Goal: Task Accomplishment & Management: Manage account settings

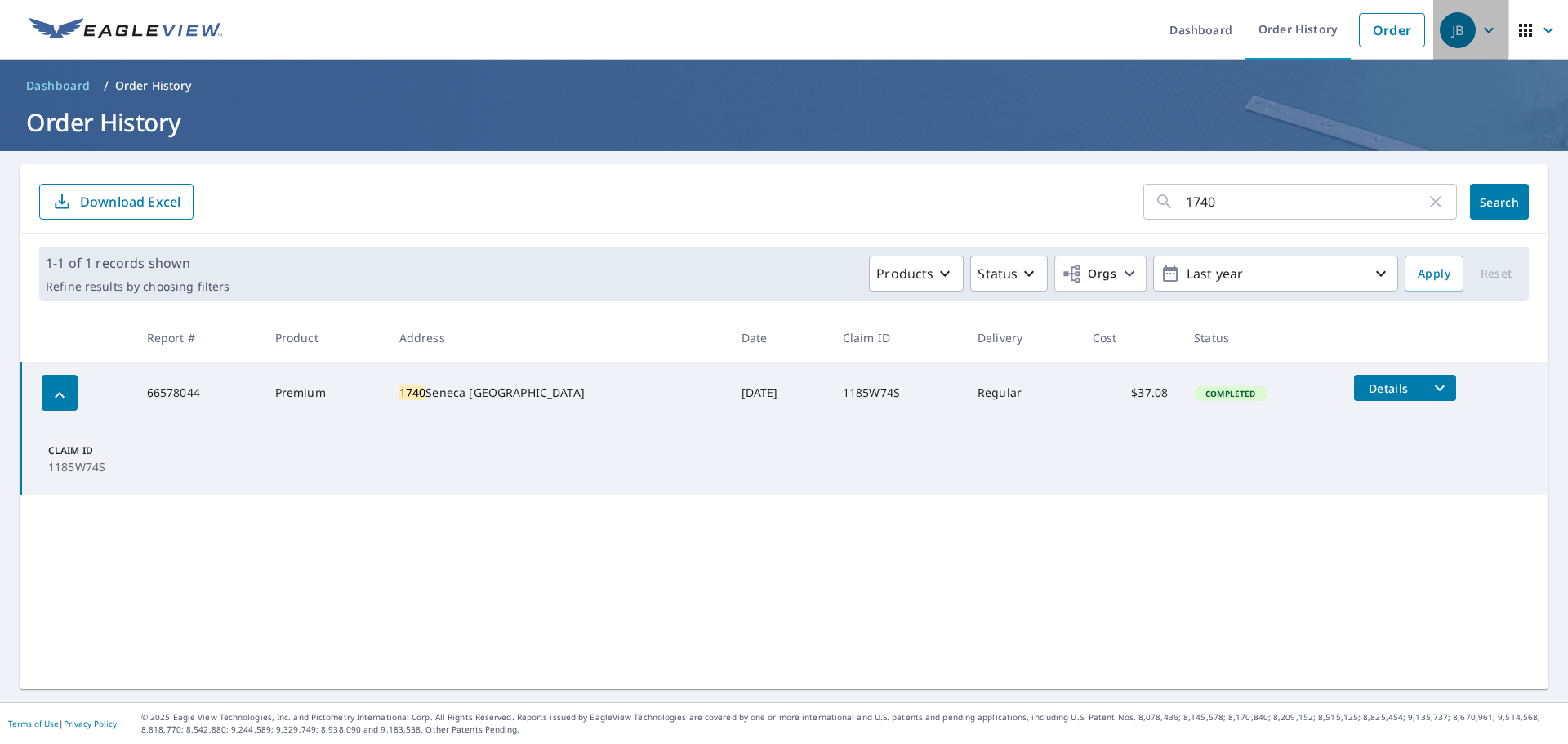
click at [1479, 29] on icon "button" at bounding box center [1488, 30] width 20 height 20
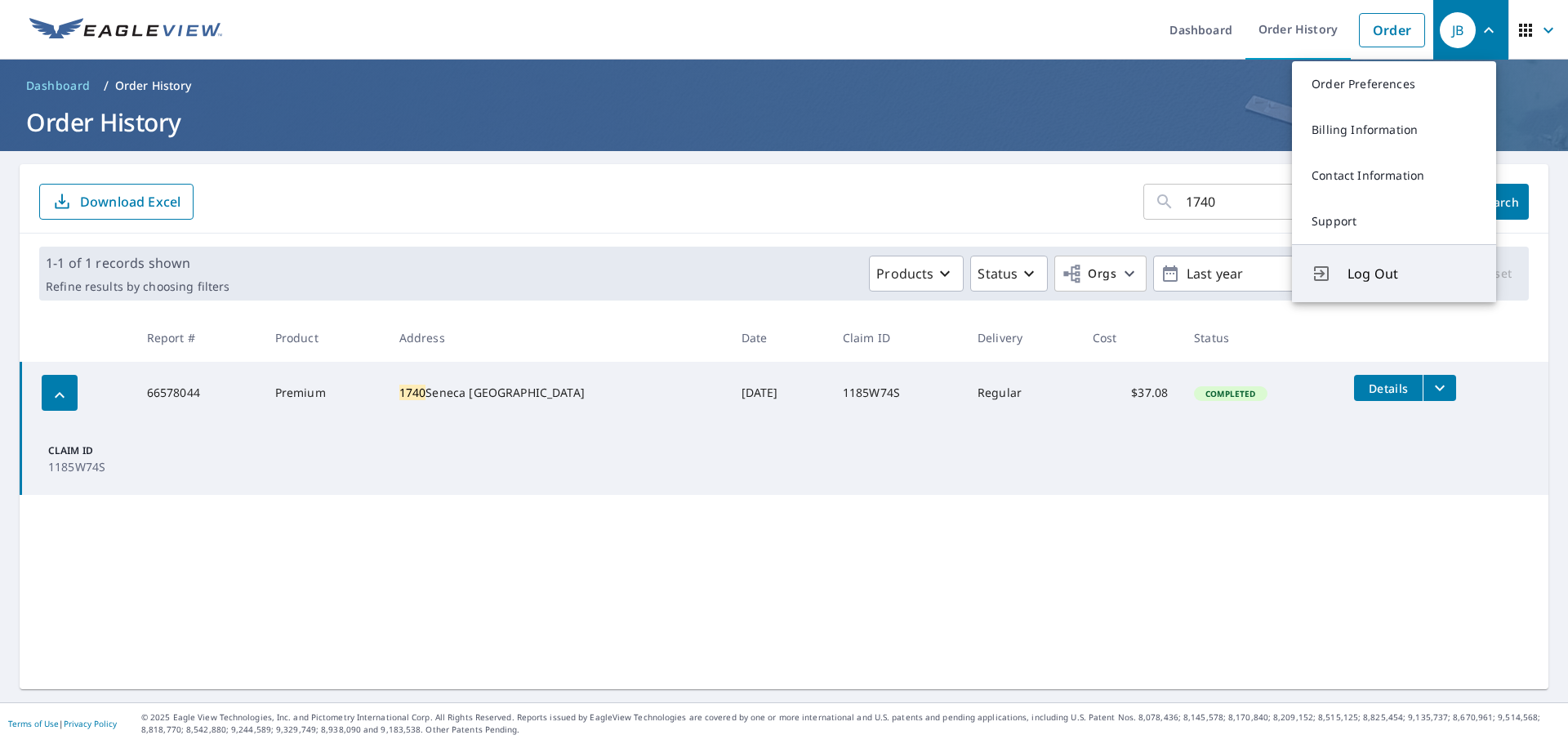
click at [1407, 266] on span "Log Out" at bounding box center [1412, 273] width 129 height 20
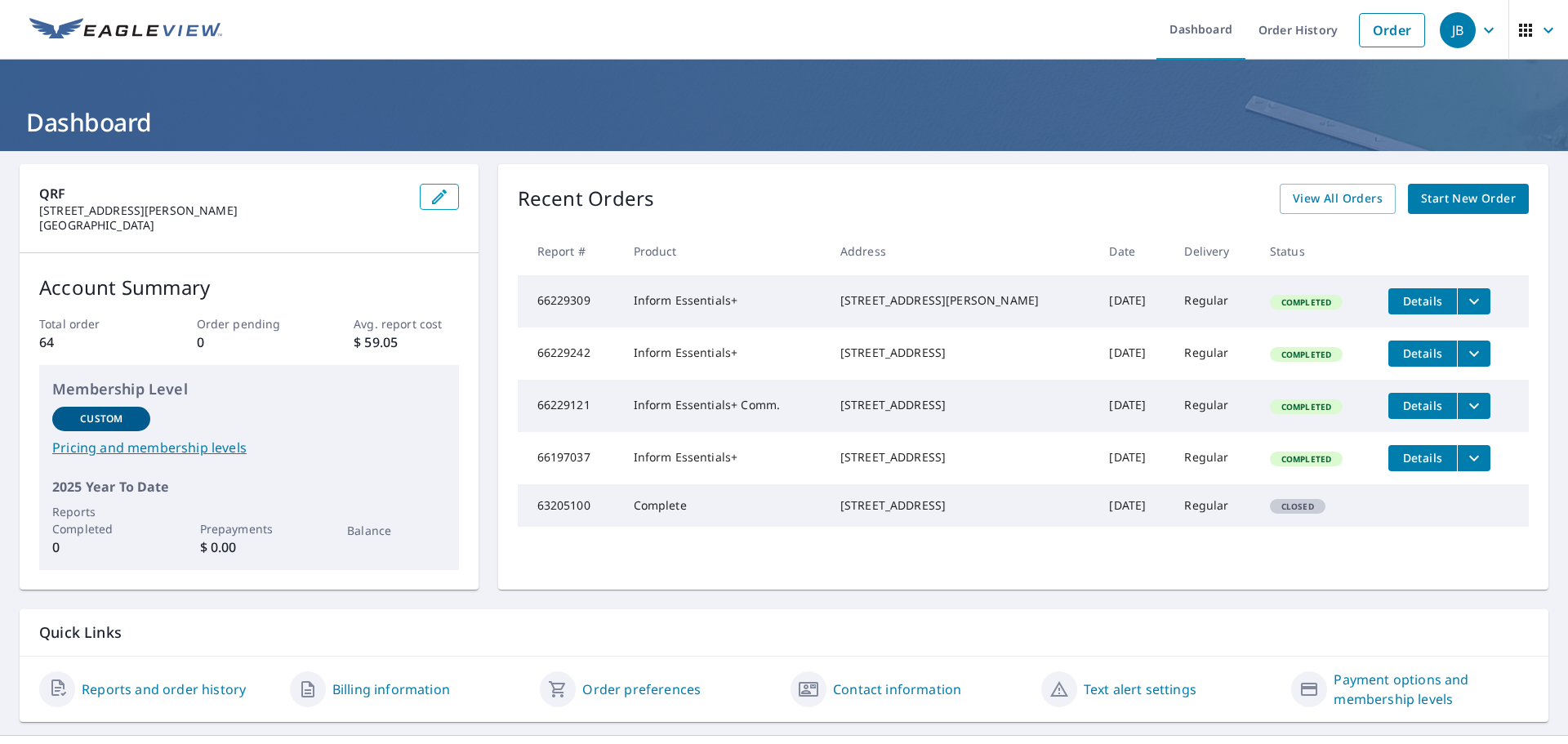
click at [651, 369] on td "Inform Essentials+" at bounding box center [724, 354] width 206 height 52
click at [1282, 26] on link "Order History" at bounding box center [1297, 29] width 105 height 60
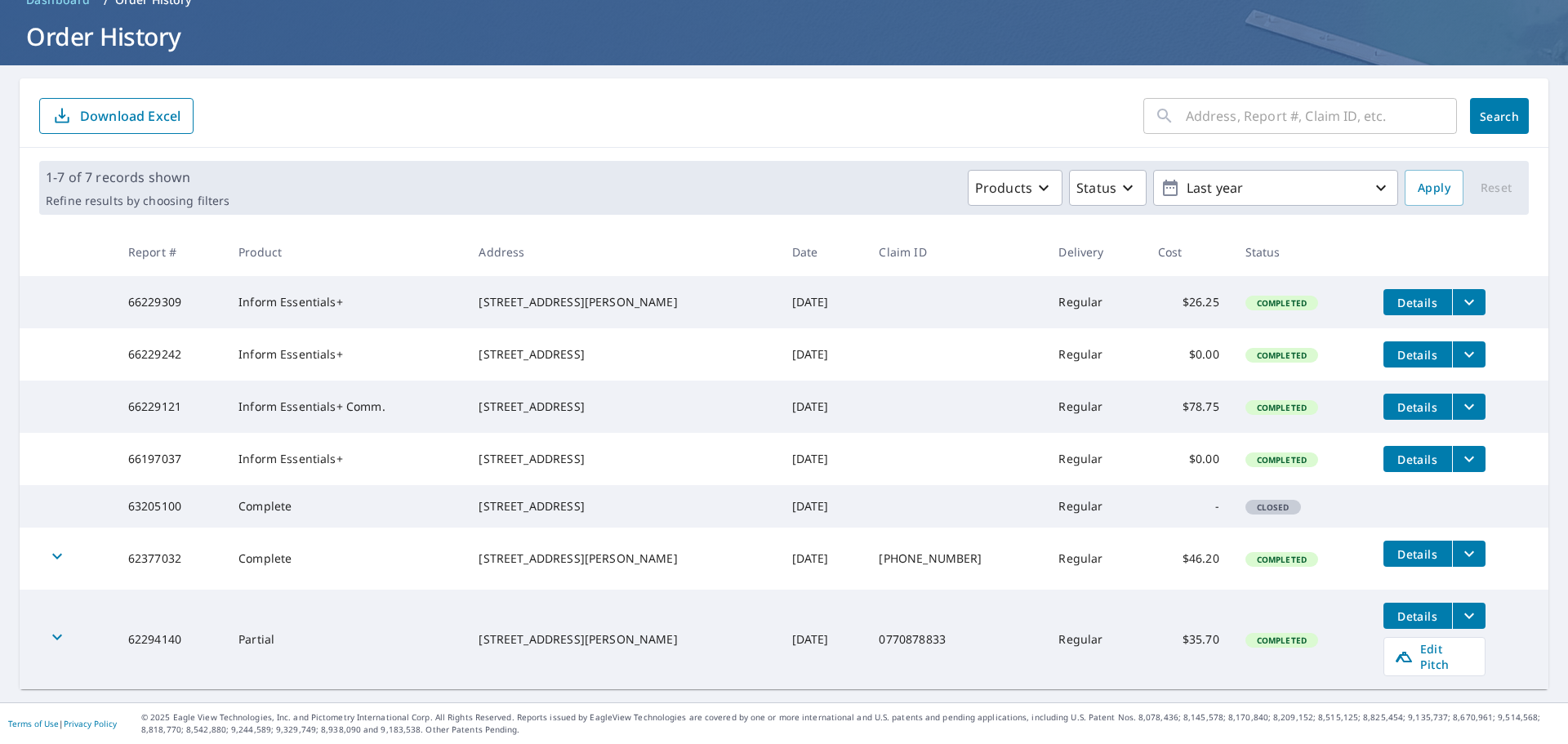
scroll to position [117, 0]
click at [1371, 178] on icon "button" at bounding box center [1381, 187] width 20 height 20
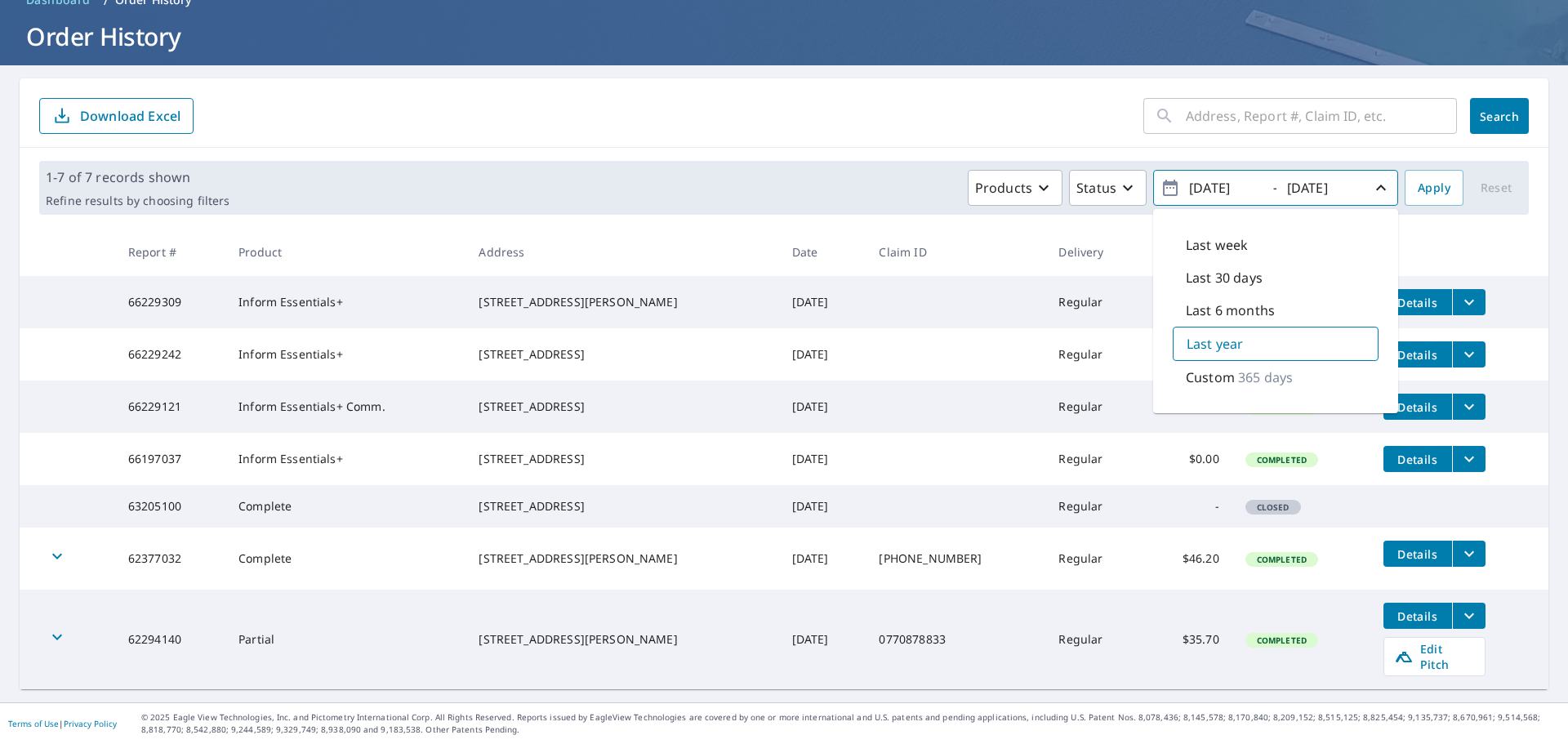
click at [1252, 301] on p "Last 6 months" at bounding box center [1230, 310] width 89 height 20
click at [1217, 335] on p "Last year" at bounding box center [1213, 344] width 56 height 20
type input "[DATE]"
click at [1212, 368] on p "Custom" at bounding box center [1210, 377] width 49 height 20
click at [1426, 178] on span "Apply" at bounding box center [1434, 188] width 33 height 21
